Goal: Information Seeking & Learning: Learn about a topic

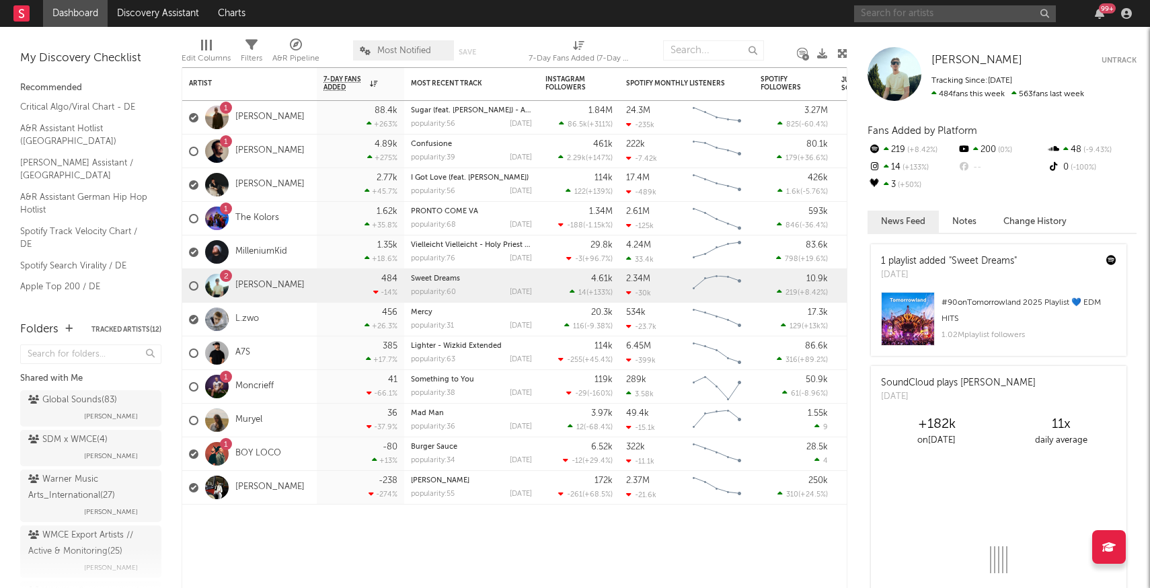
click at [979, 9] on input "text" at bounding box center [955, 13] width 202 height 17
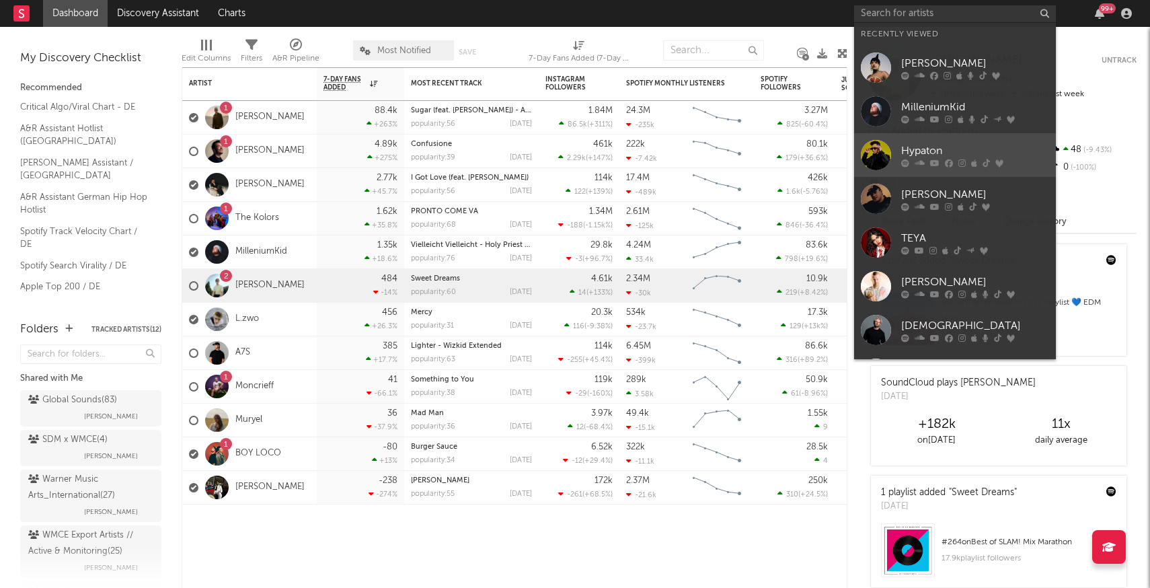
click at [872, 156] on div at bounding box center [876, 155] width 30 height 30
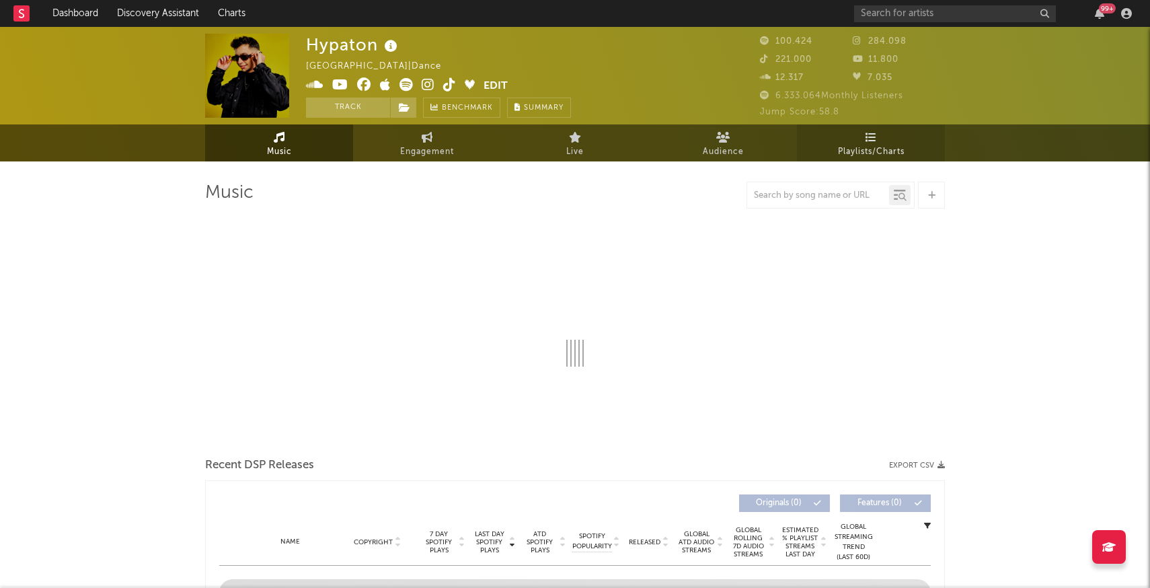
click at [863, 153] on span "Playlists/Charts" at bounding box center [871, 152] width 67 height 16
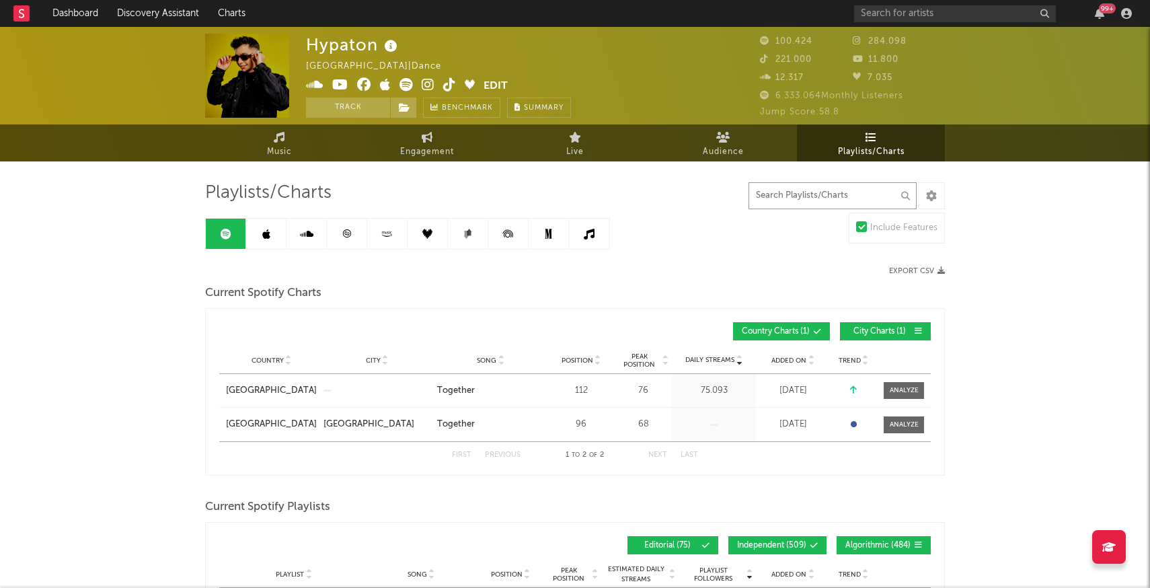
click at [769, 199] on input "text" at bounding box center [833, 195] width 168 height 27
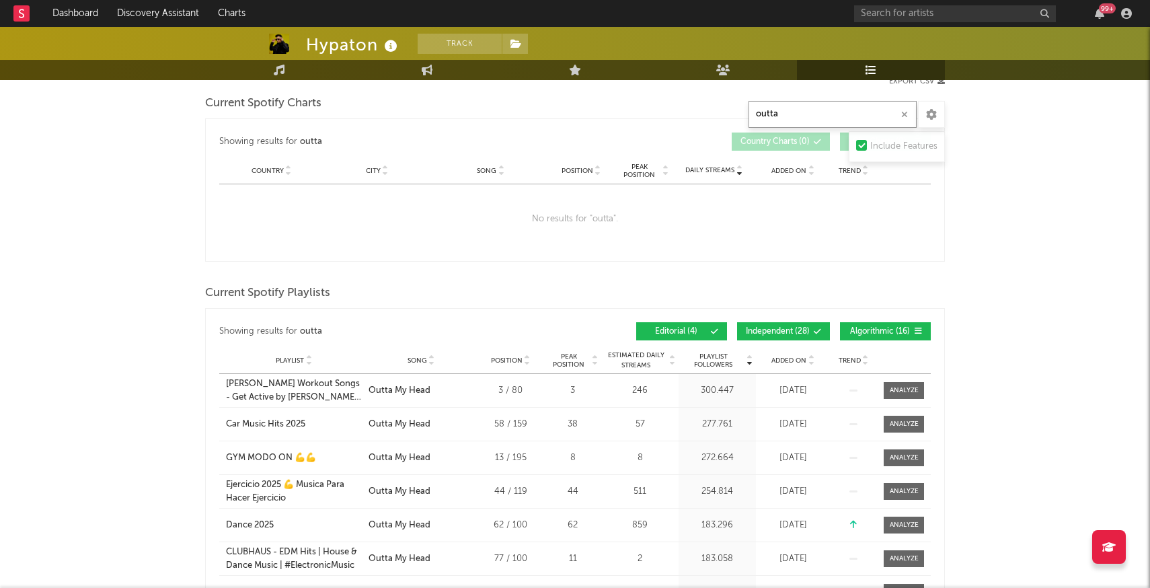
scroll to position [190, 0]
type input "outta"
click at [792, 359] on span "Added On" at bounding box center [789, 360] width 35 height 8
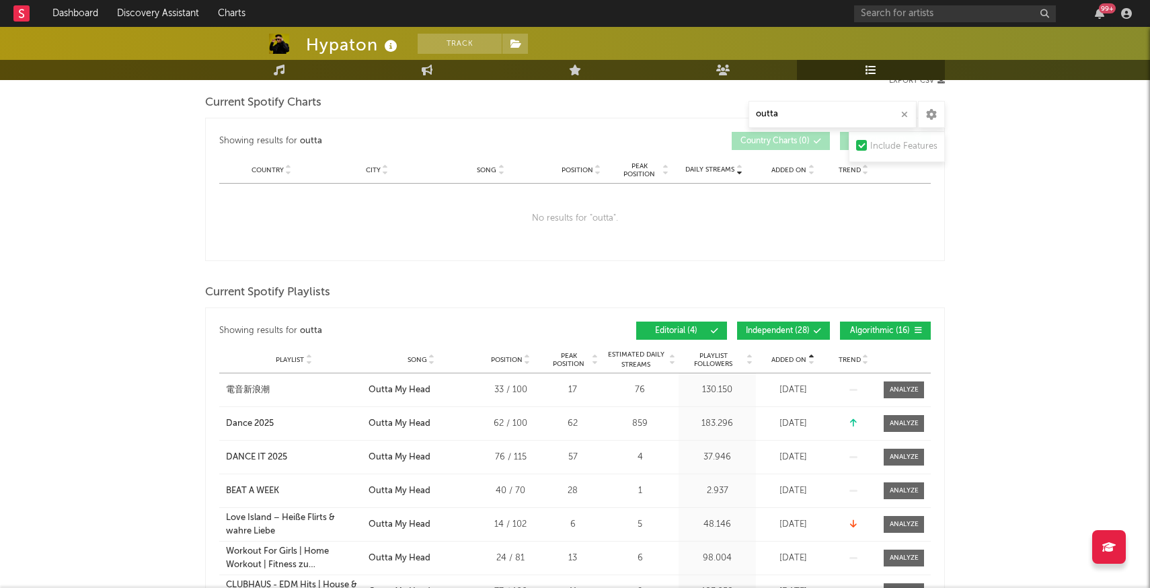
click at [792, 359] on span "Added On" at bounding box center [789, 360] width 35 height 8
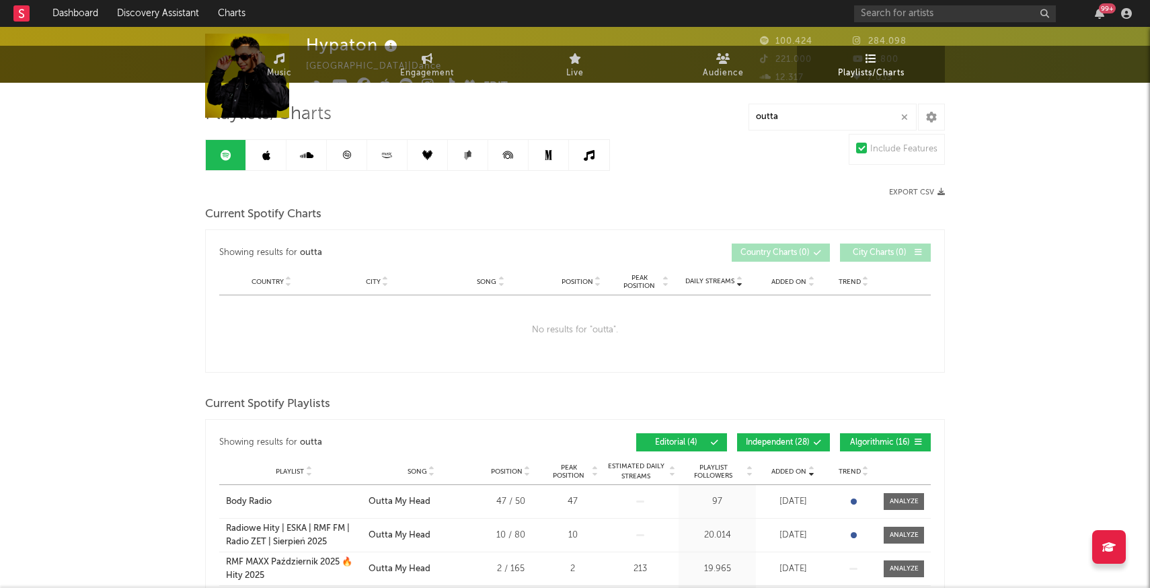
scroll to position [0, 0]
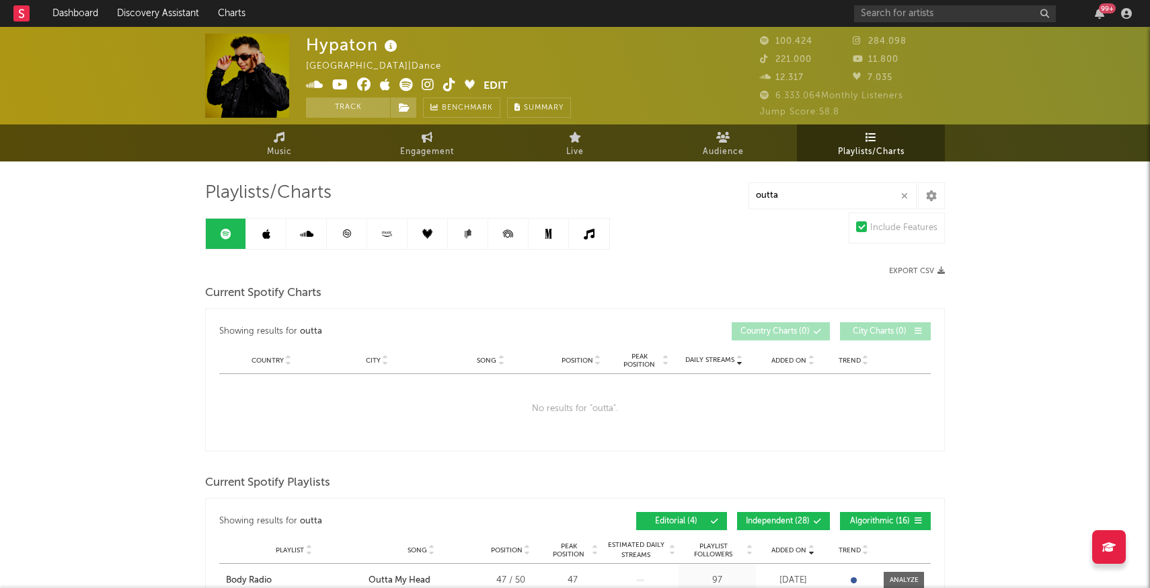
click at [270, 243] on link at bounding box center [266, 234] width 40 height 30
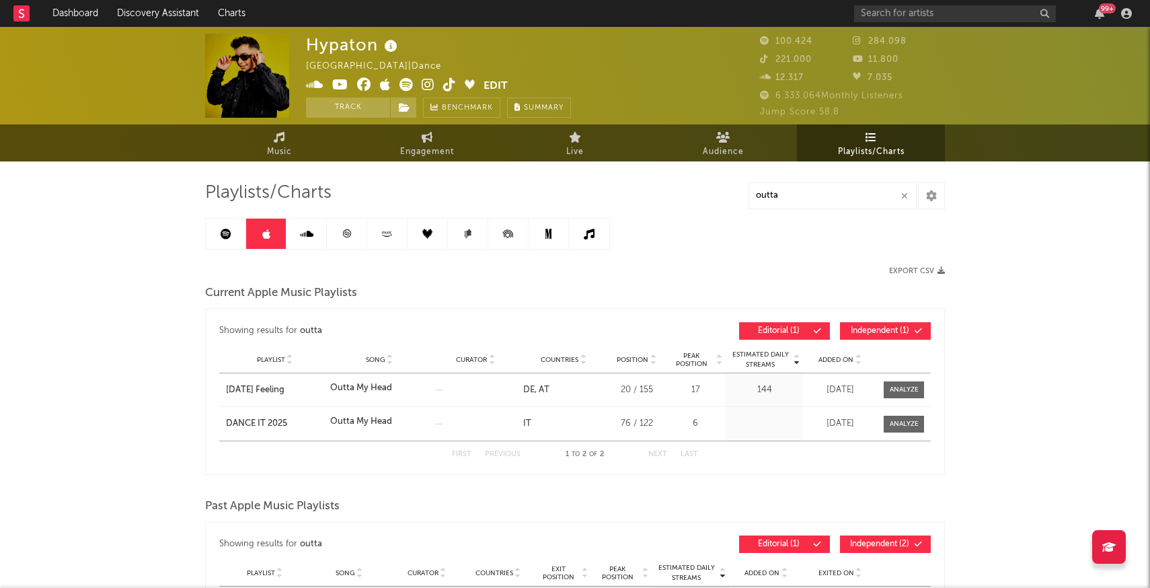
click at [231, 244] on link at bounding box center [226, 234] width 40 height 30
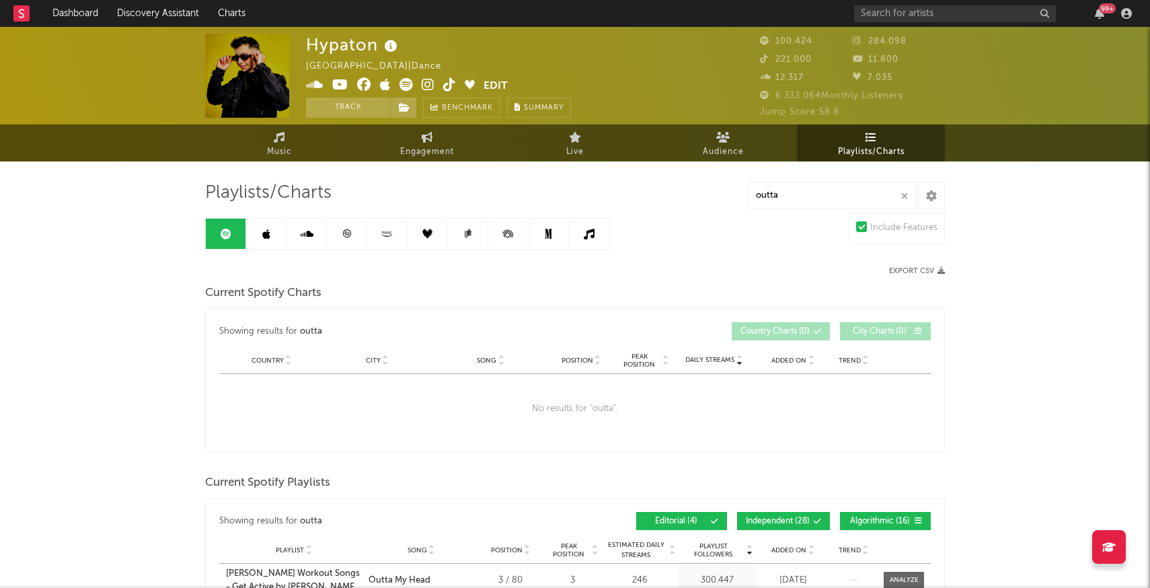
click at [273, 232] on link at bounding box center [266, 234] width 40 height 30
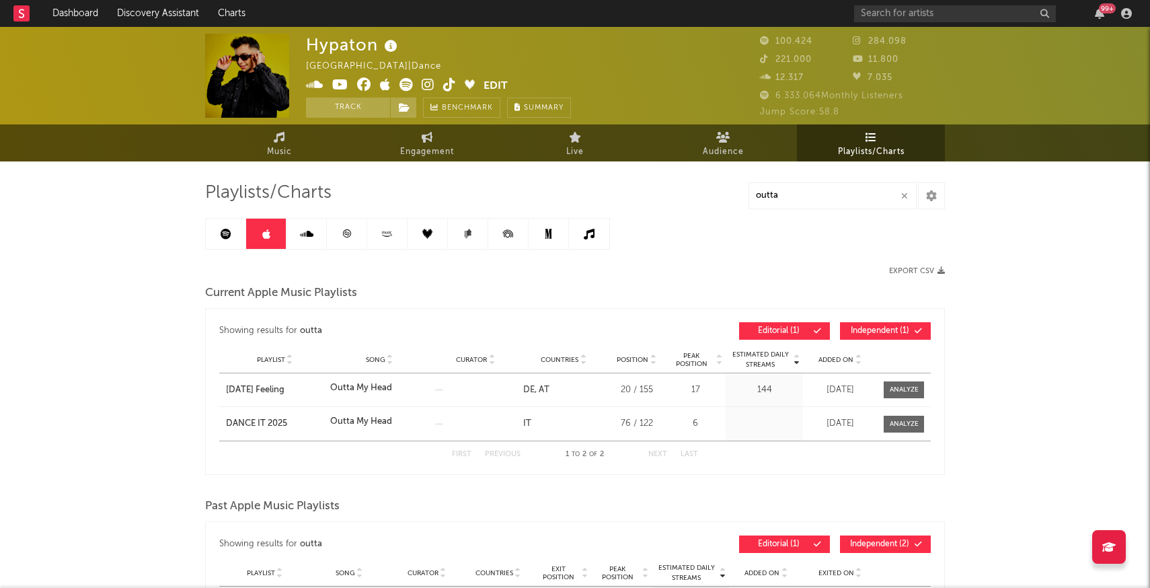
click at [313, 235] on icon at bounding box center [306, 234] width 13 height 11
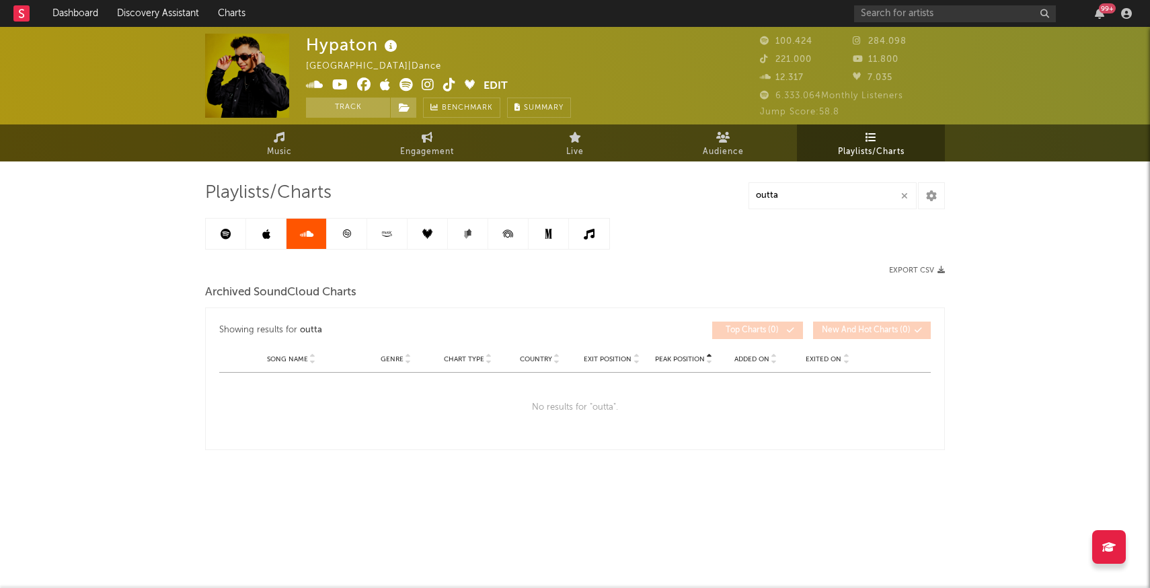
click at [338, 230] on link at bounding box center [347, 234] width 40 height 30
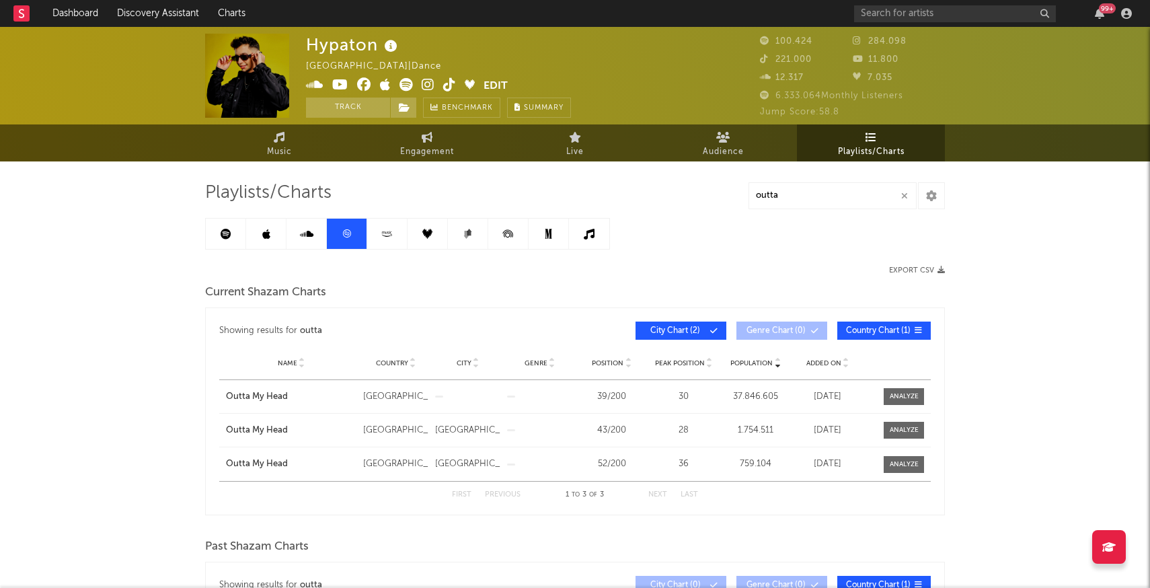
click at [392, 235] on icon at bounding box center [386, 234] width 15 height 10
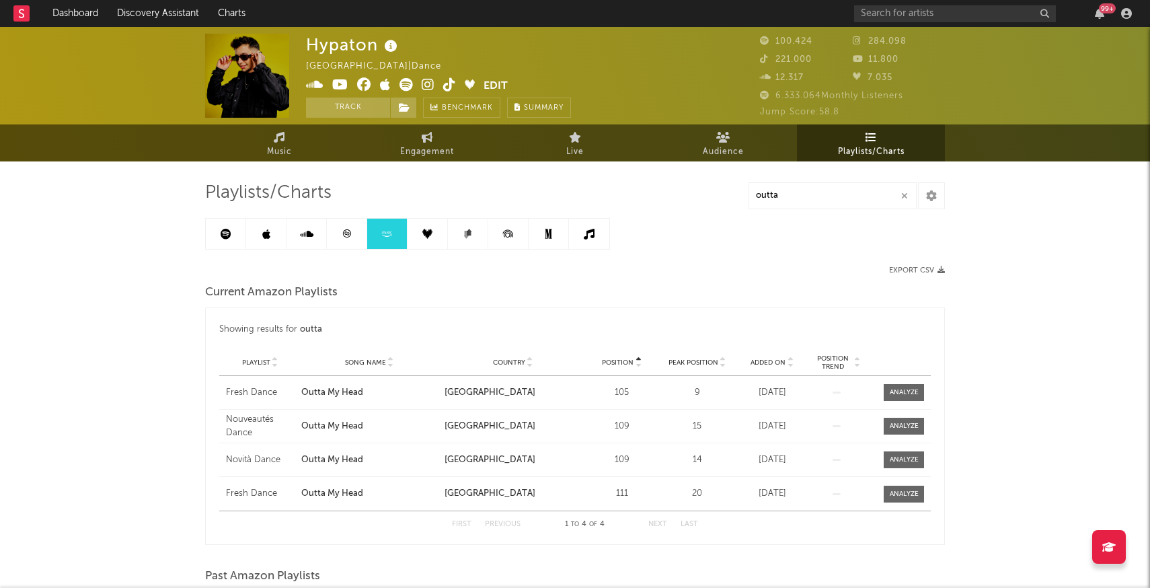
click at [430, 229] on icon at bounding box center [427, 234] width 10 height 10
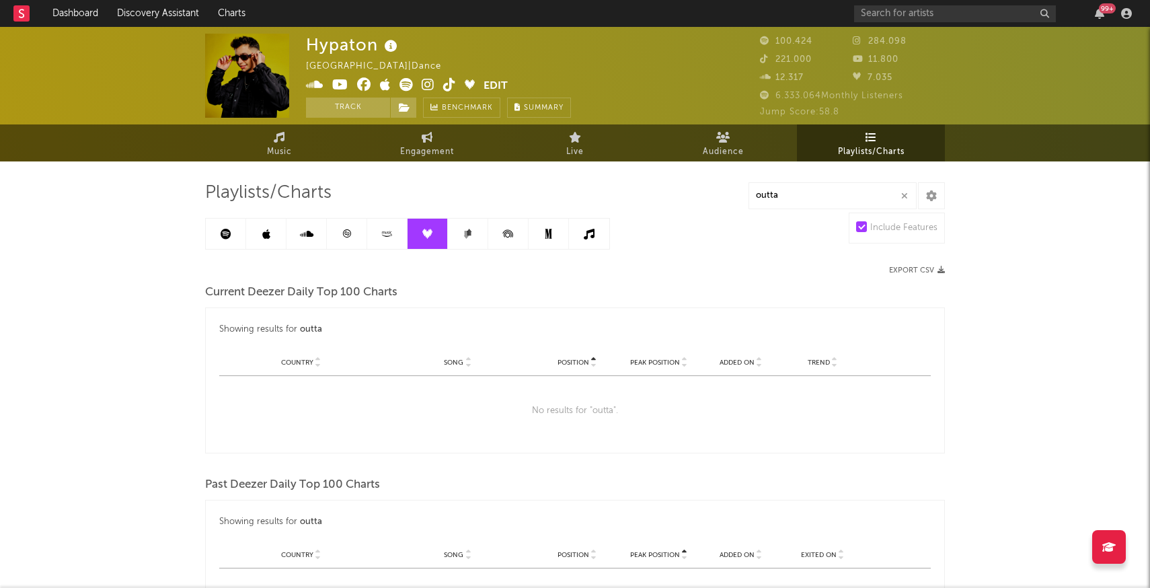
click at [467, 241] on link at bounding box center [468, 234] width 40 height 30
